Goal: Task Accomplishment & Management: Use online tool/utility

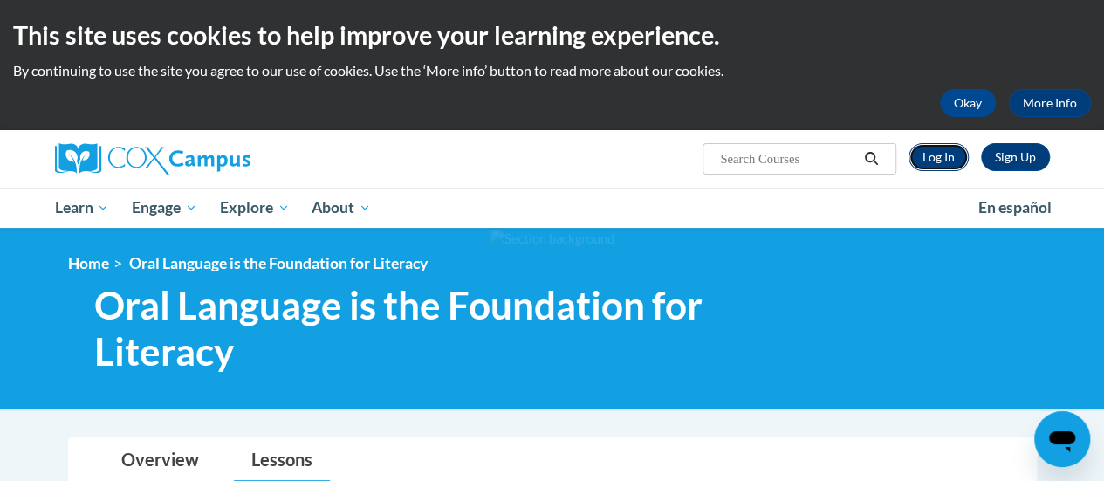
click at [946, 161] on link "Log In" at bounding box center [938, 157] width 60 height 28
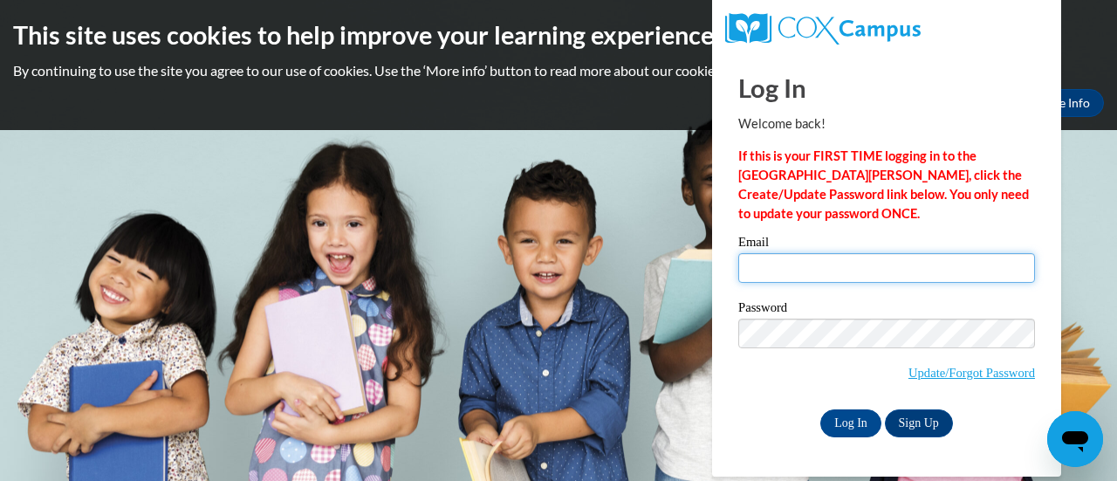
type input "stews@gracesystem.org"
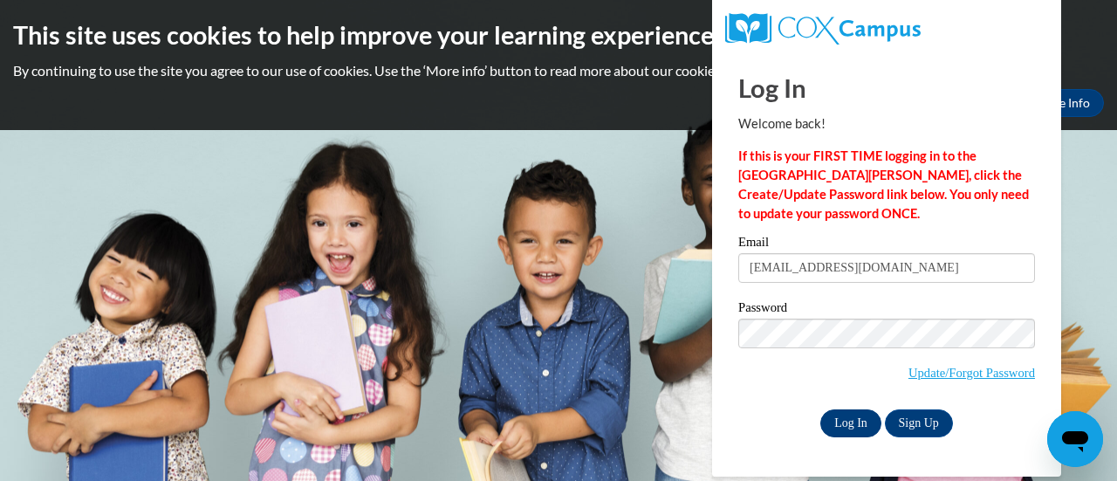
click at [855, 428] on input "Log In" at bounding box center [850, 423] width 61 height 28
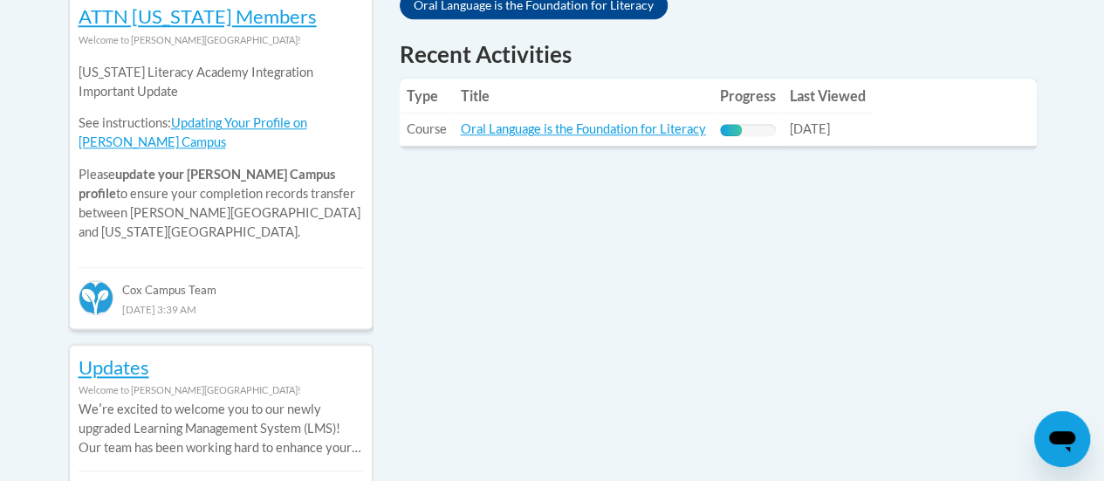
scroll to position [739, 0]
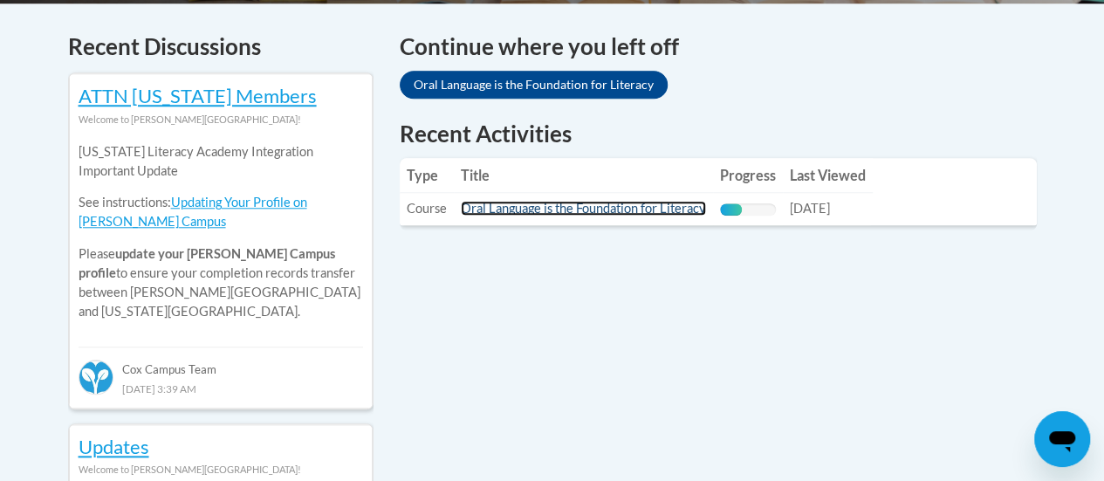
click at [578, 208] on link "Oral Language is the Foundation for Literacy" at bounding box center [583, 208] width 245 height 15
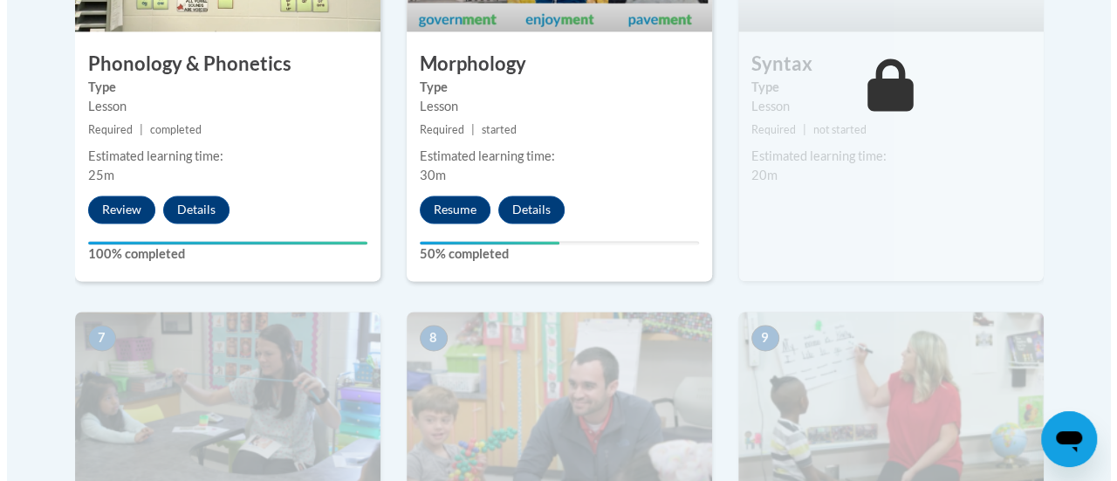
scroll to position [1288, 0]
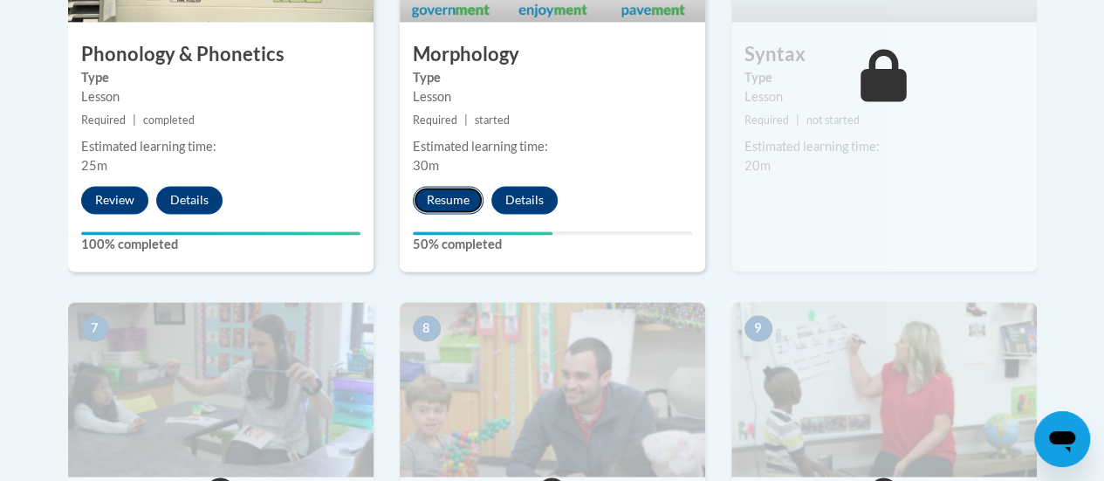
click at [427, 206] on button "Resume" at bounding box center [448, 200] width 71 height 28
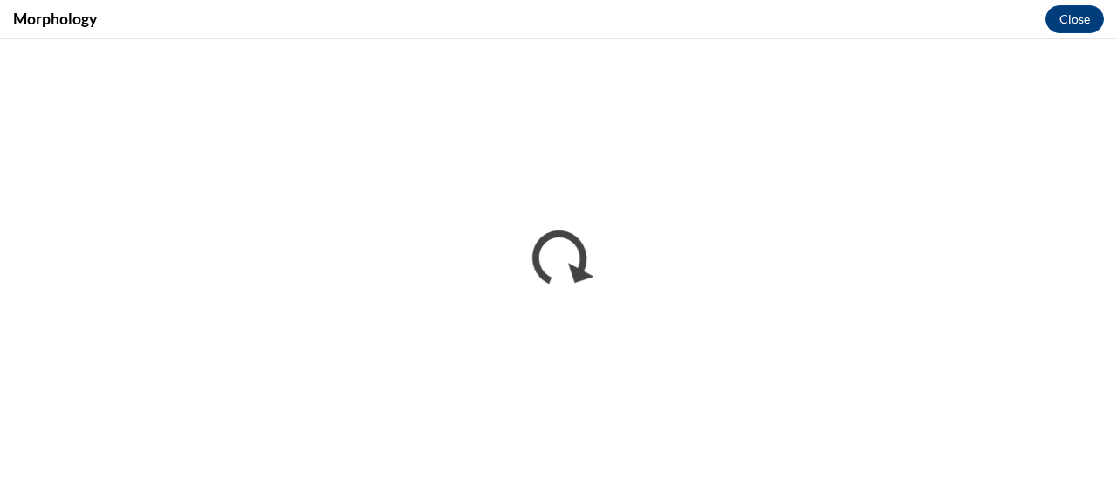
scroll to position [0, 0]
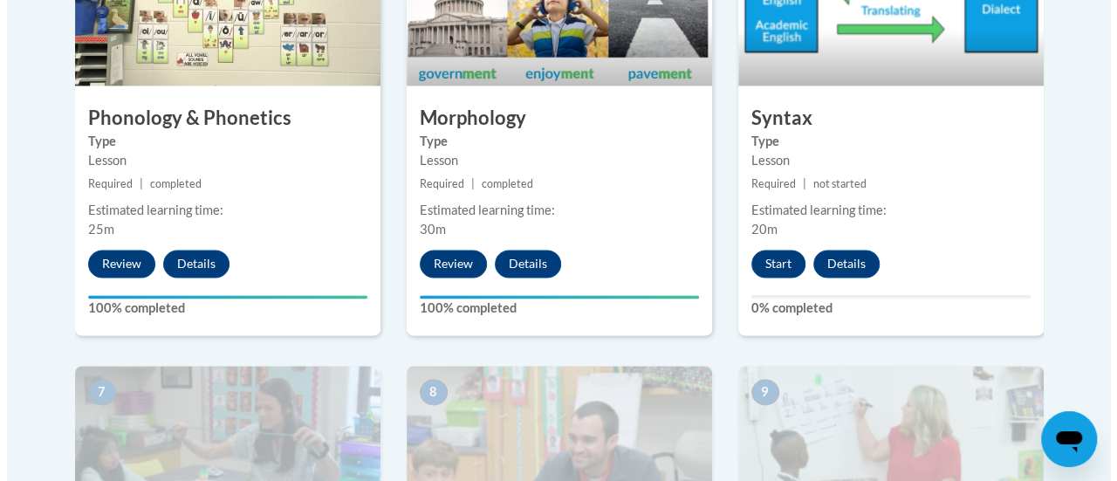
scroll to position [1231, 0]
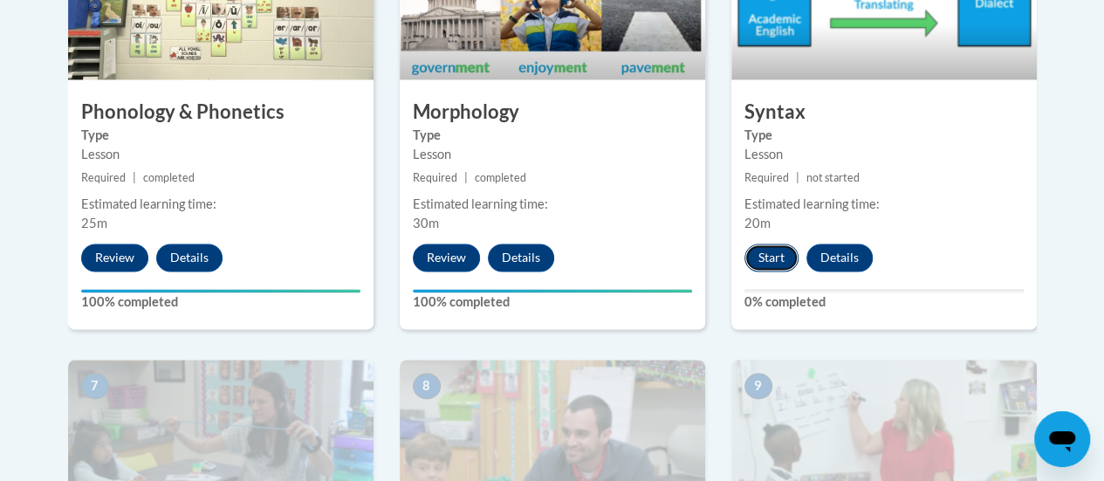
click at [768, 259] on button "Start" at bounding box center [771, 257] width 54 height 28
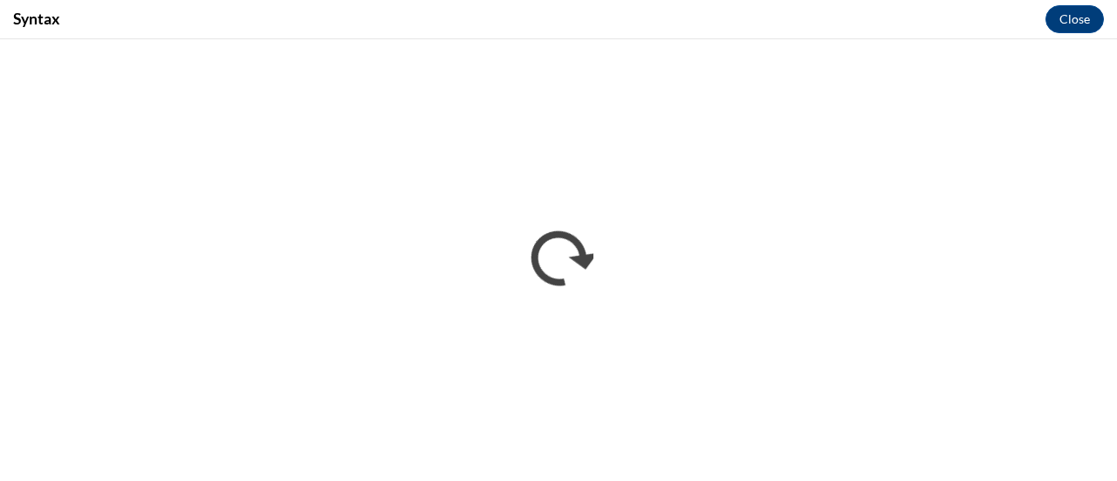
scroll to position [0, 0]
